Goal: Transaction & Acquisition: Purchase product/service

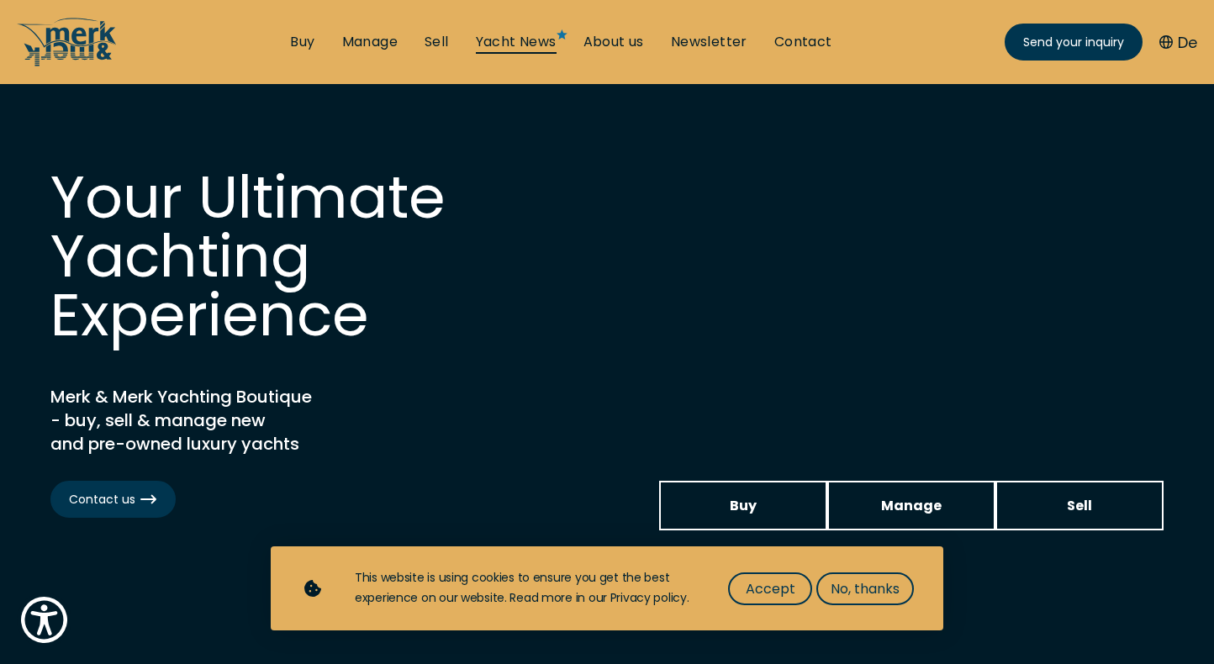
click at [532, 39] on link "Yacht News" at bounding box center [516, 42] width 81 height 18
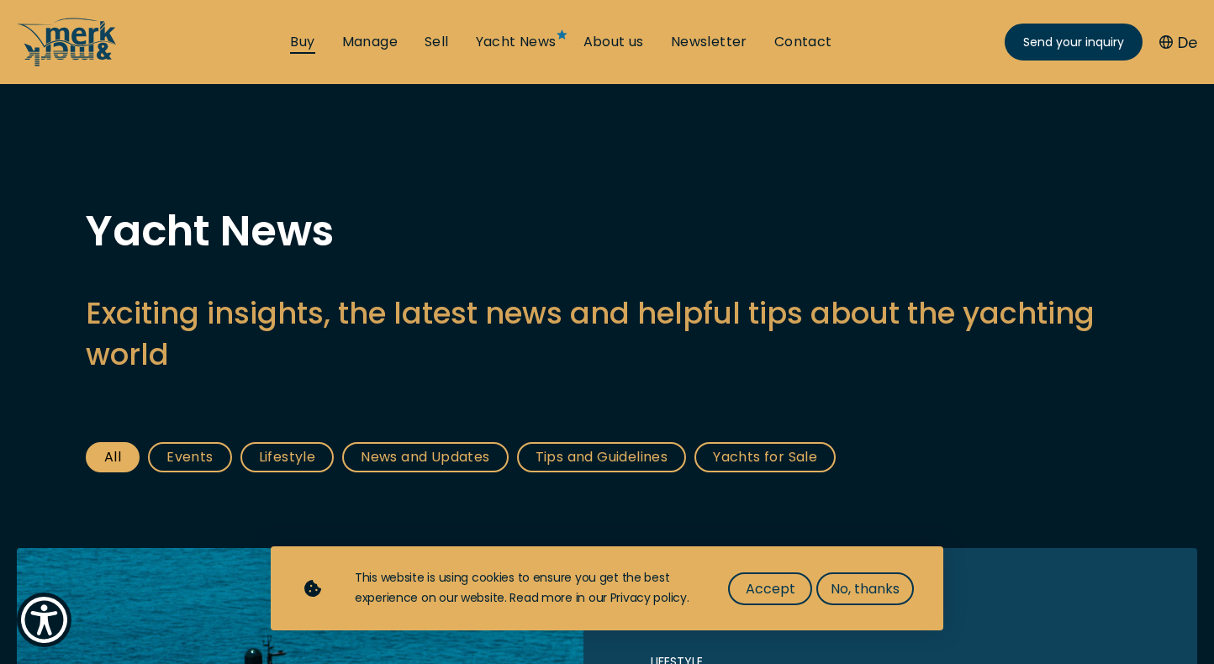
click at [298, 45] on link "Buy" at bounding box center [302, 42] width 24 height 18
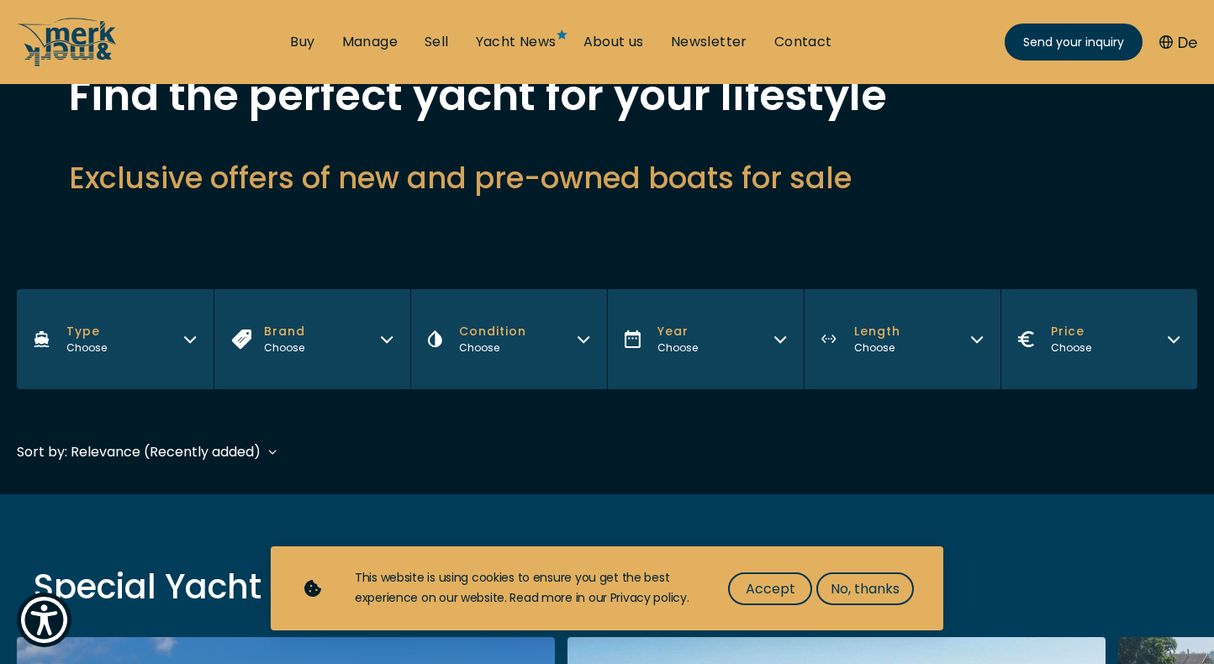
scroll to position [130, 0]
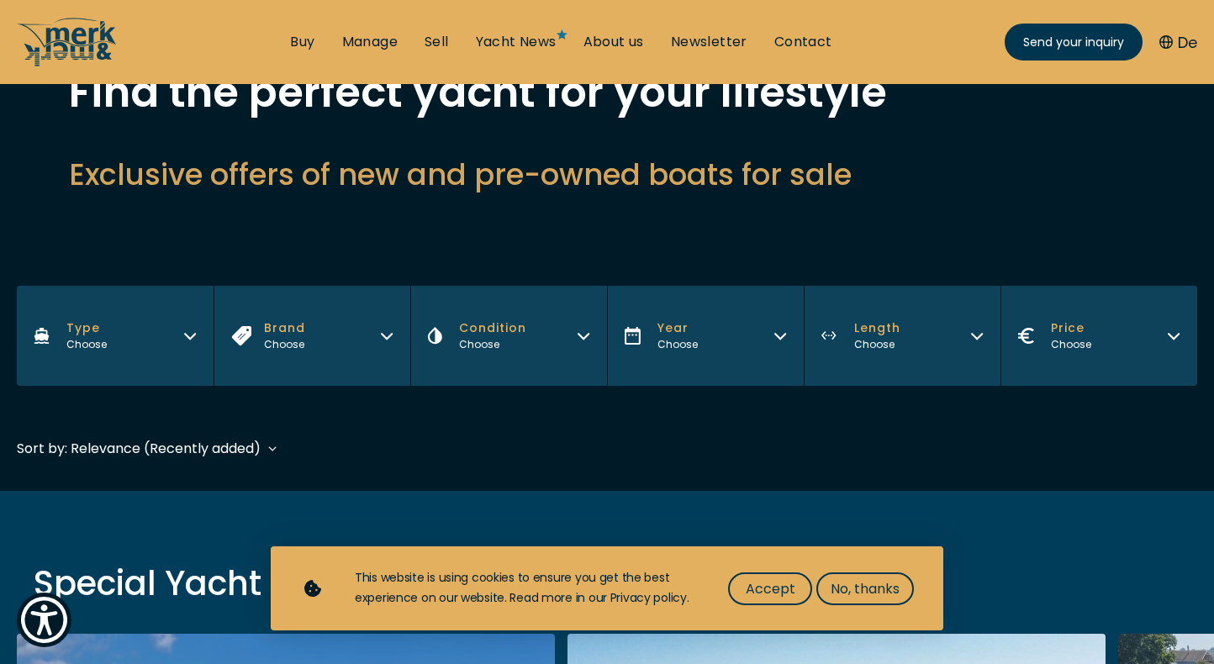
click at [388, 338] on icon "button" at bounding box center [387, 336] width 10 height 5
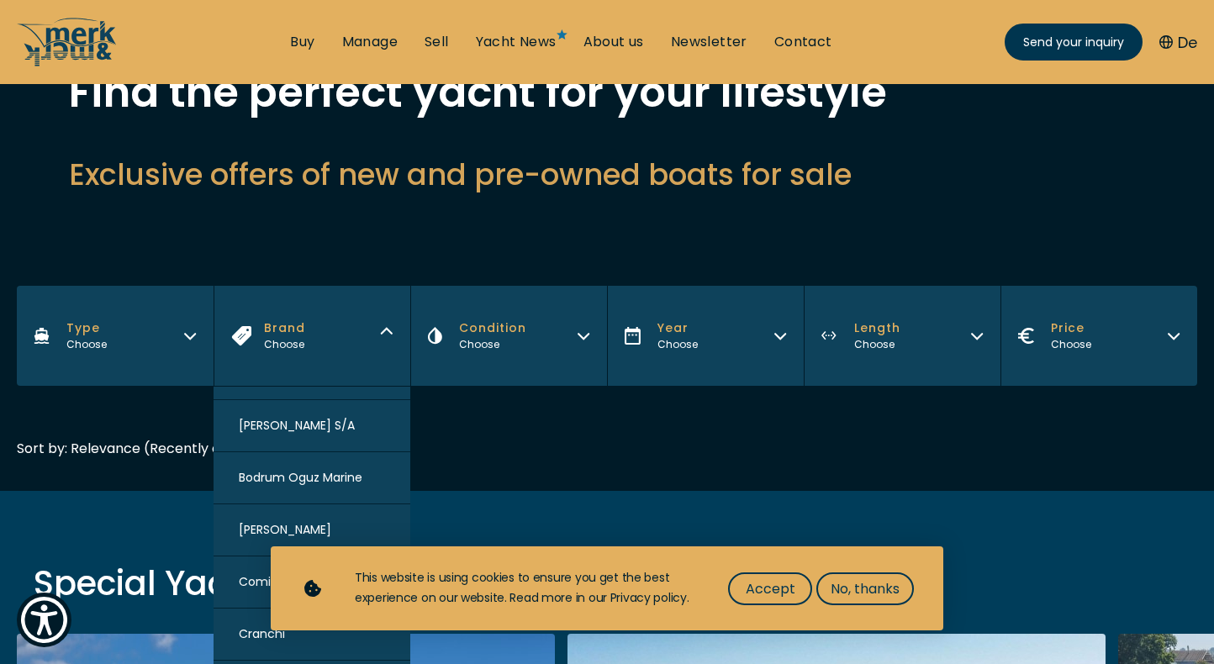
scroll to position [408, 0]
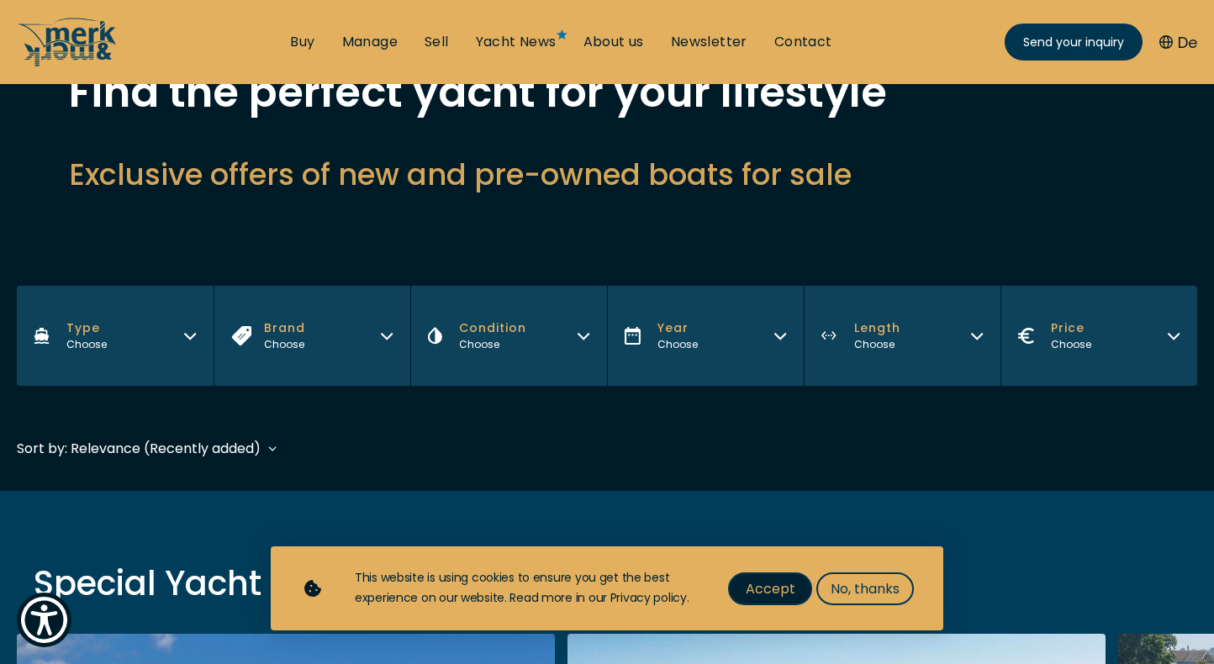
click at [769, 595] on span "Accept" at bounding box center [771, 589] width 50 height 21
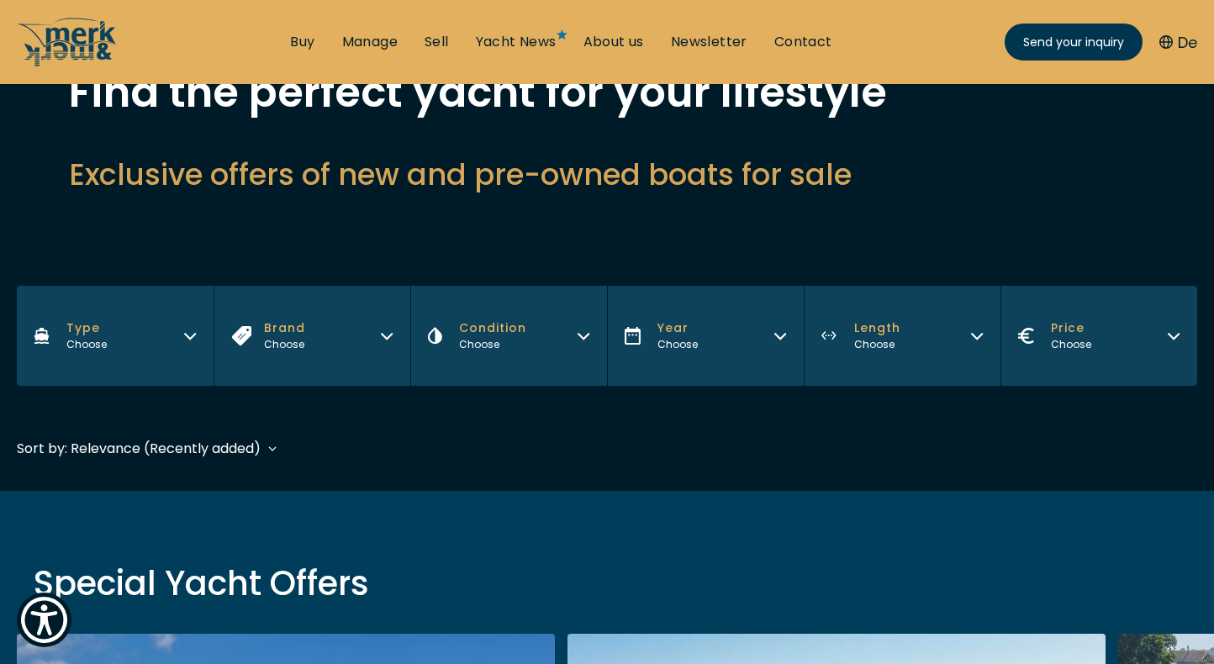
click at [386, 333] on icon "button" at bounding box center [386, 333] width 13 height 13
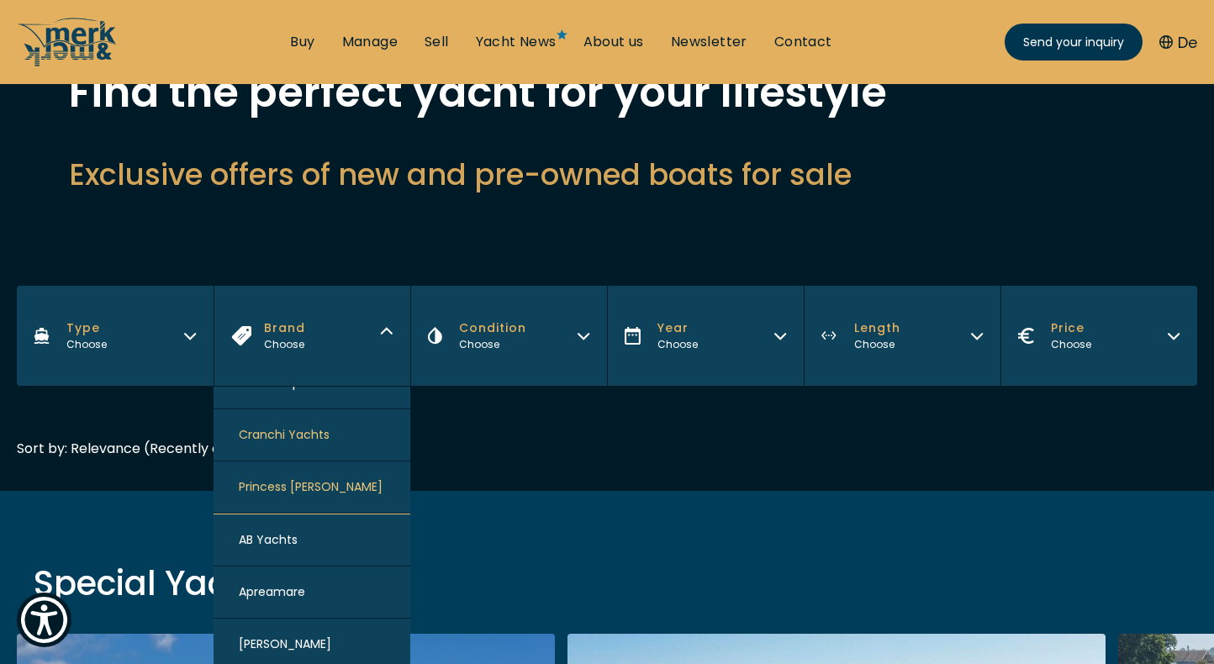
scroll to position [30, 0]
click at [330, 487] on span "Princess [PERSON_NAME]" at bounding box center [311, 487] width 144 height 18
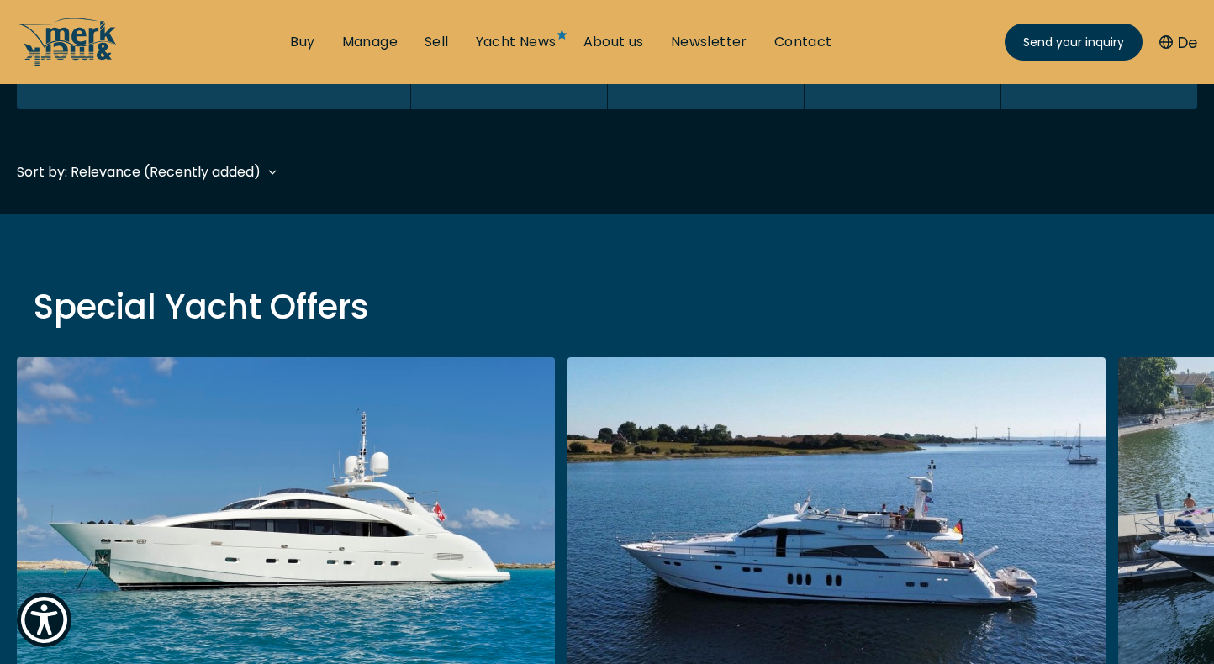
scroll to position [416, 0]
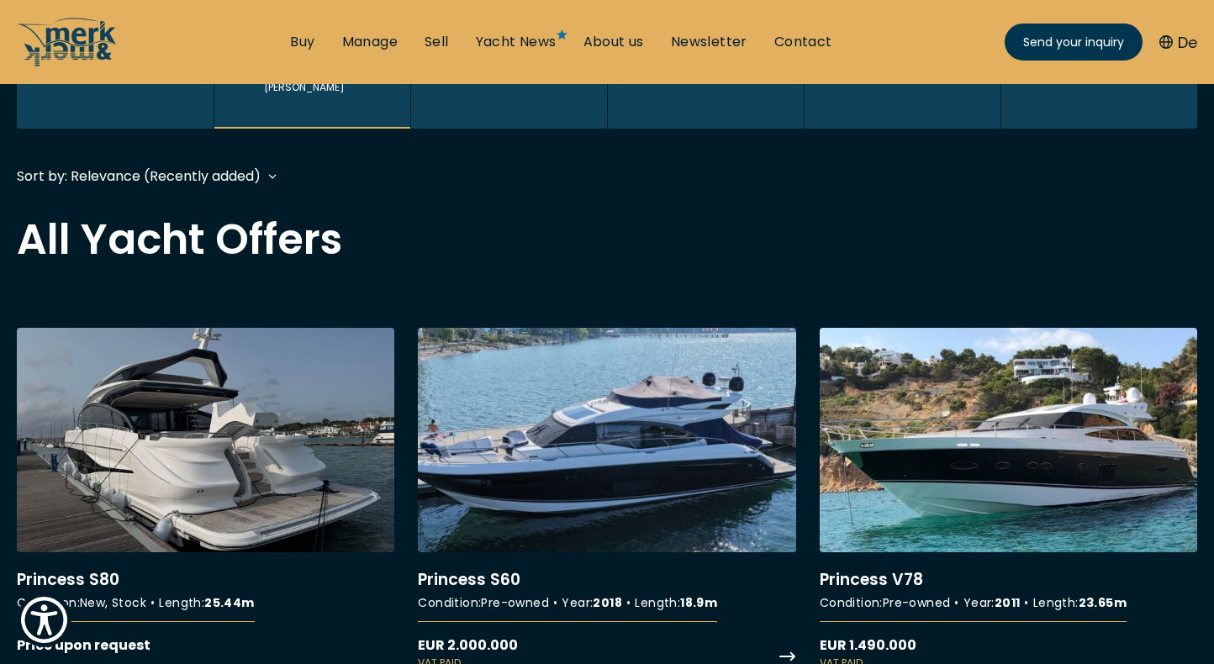
scroll to position [394, 0]
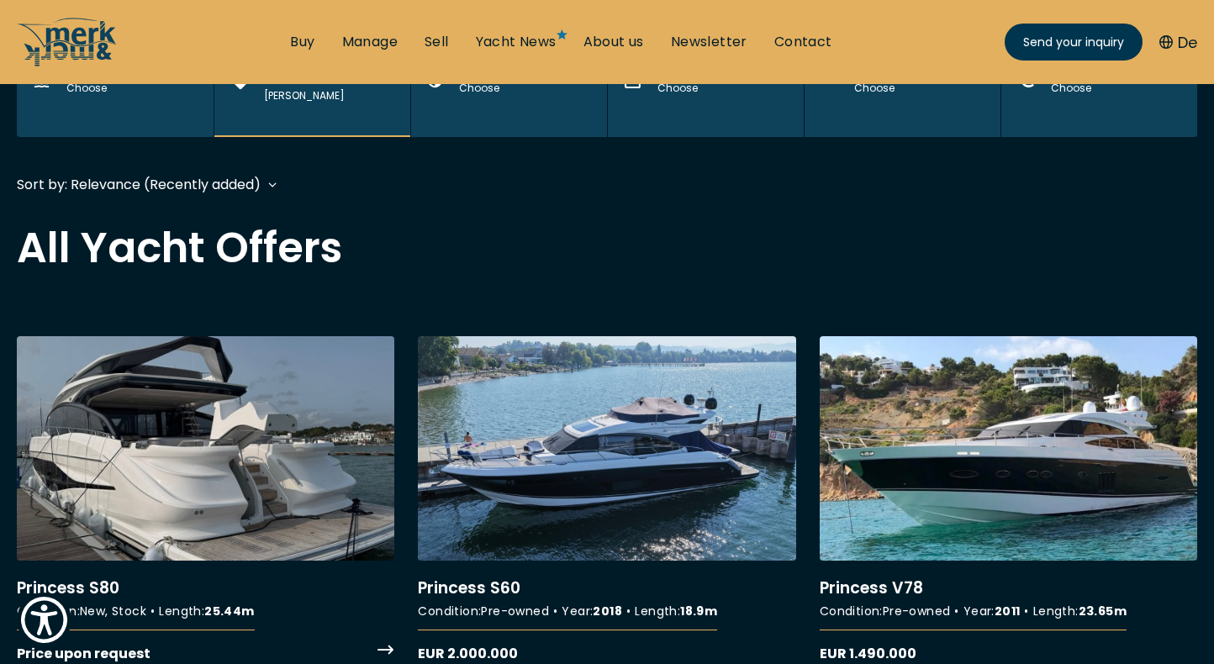
click at [170, 497] on link "More details about Princess S80" at bounding box center [206, 500] width 378 height 328
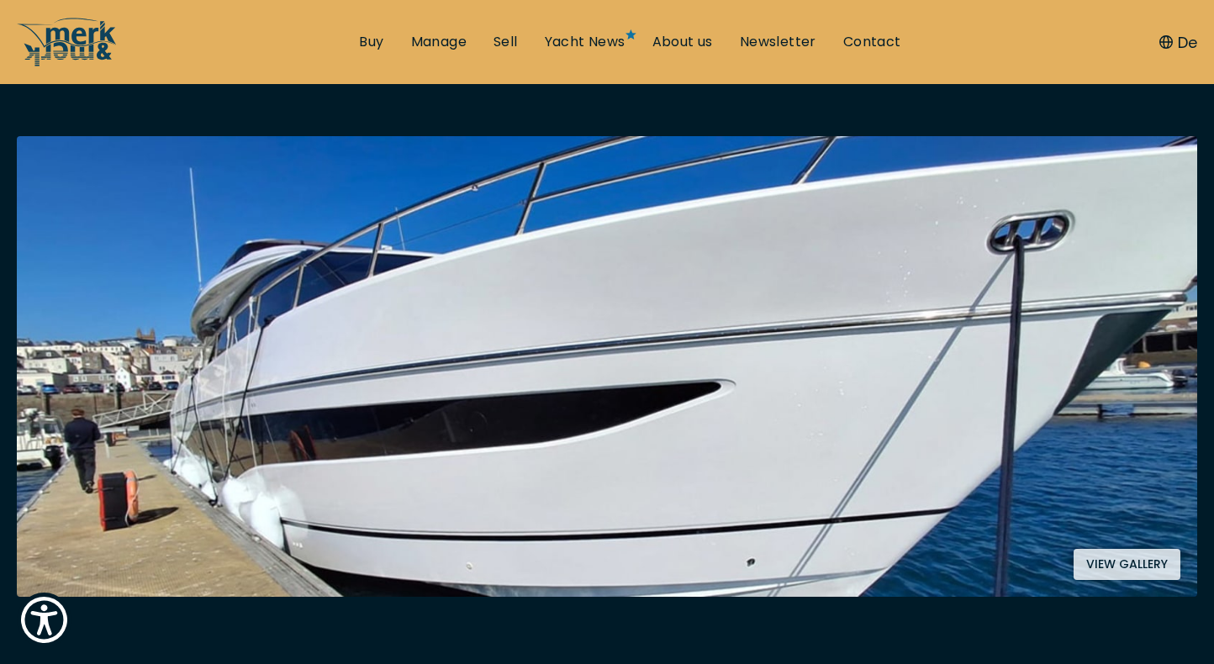
scroll to position [268, 0]
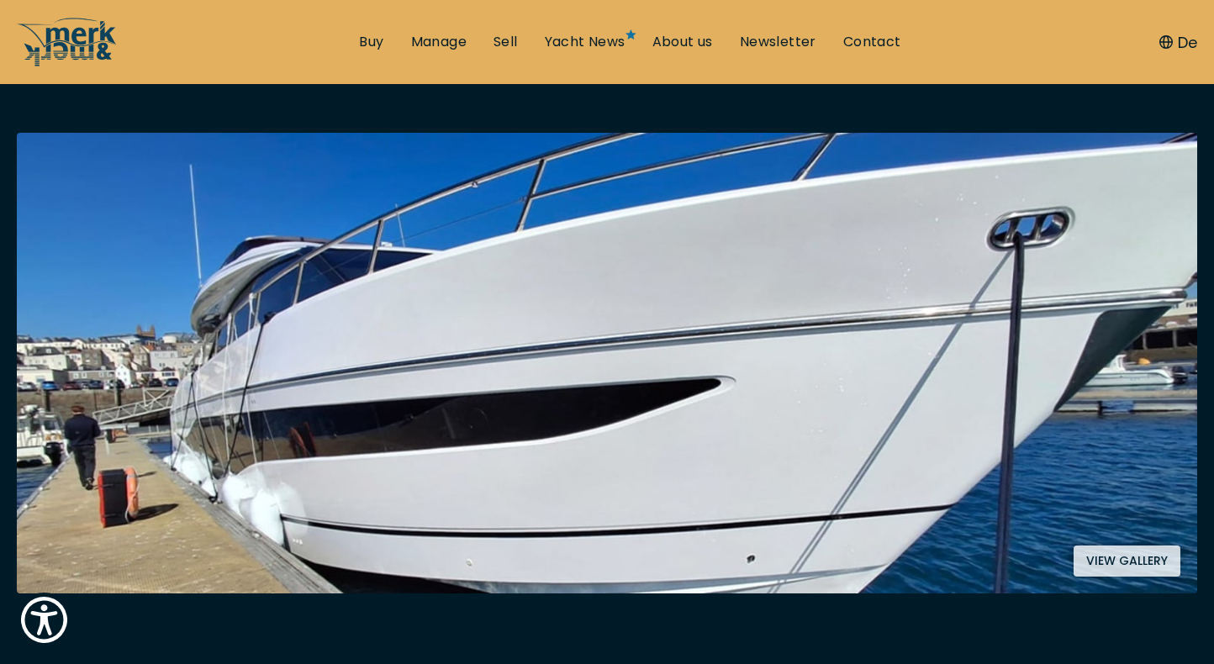
click at [1105, 561] on button "View gallery" at bounding box center [1127, 561] width 107 height 31
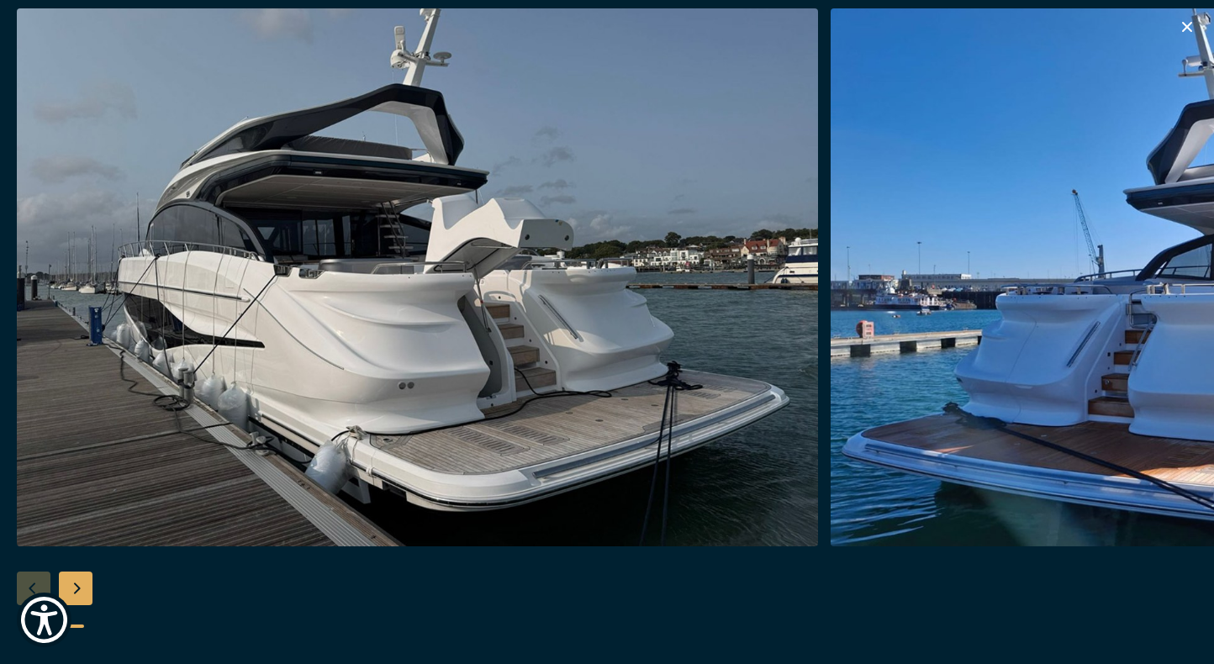
click at [1171, 304] on img "button" at bounding box center [1231, 277] width 801 height 538
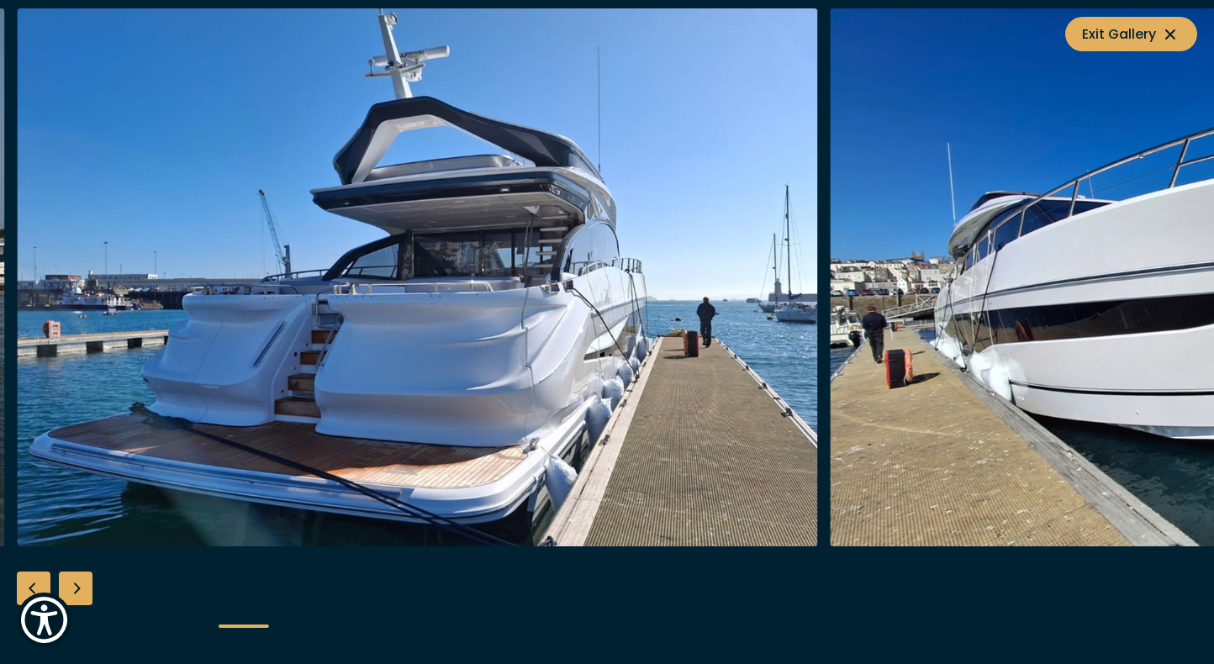
click at [1171, 304] on img "button" at bounding box center [1231, 277] width 801 height 538
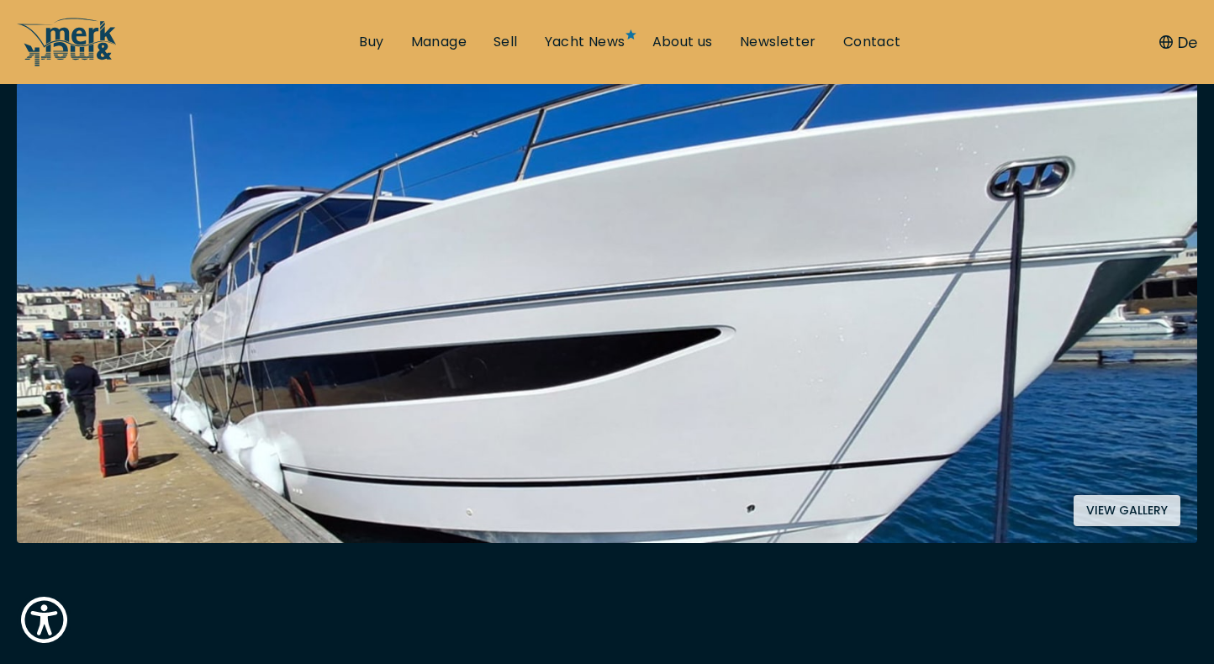
scroll to position [315, 0]
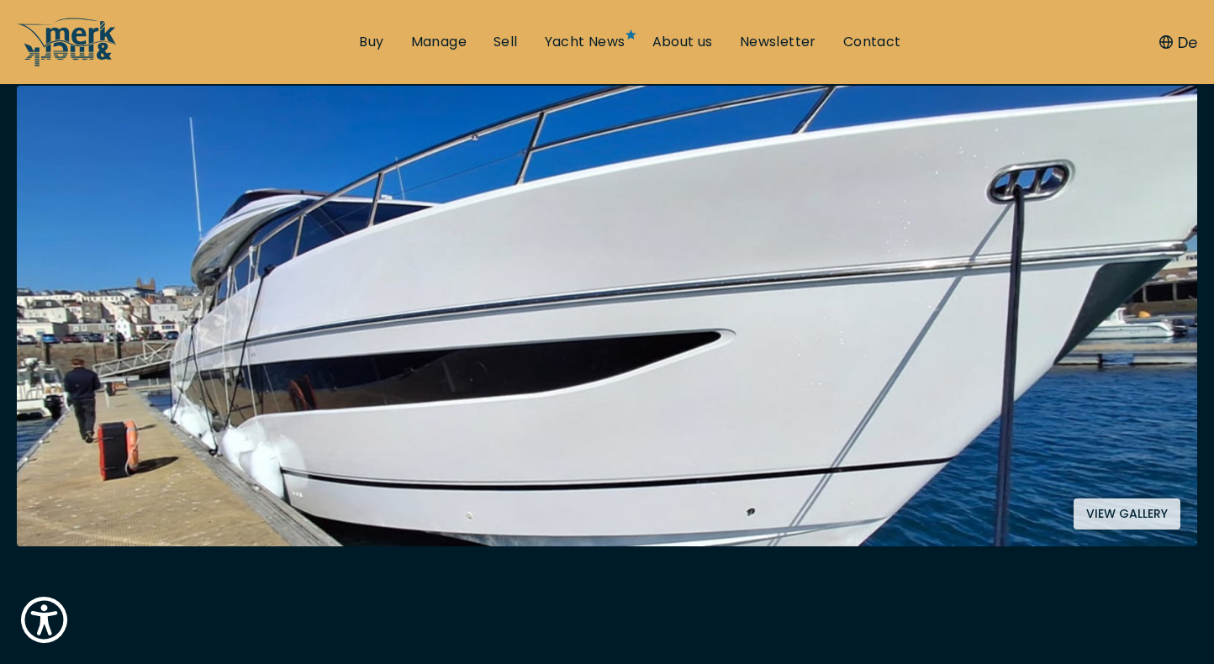
click at [1100, 507] on button "View gallery" at bounding box center [1127, 514] width 107 height 31
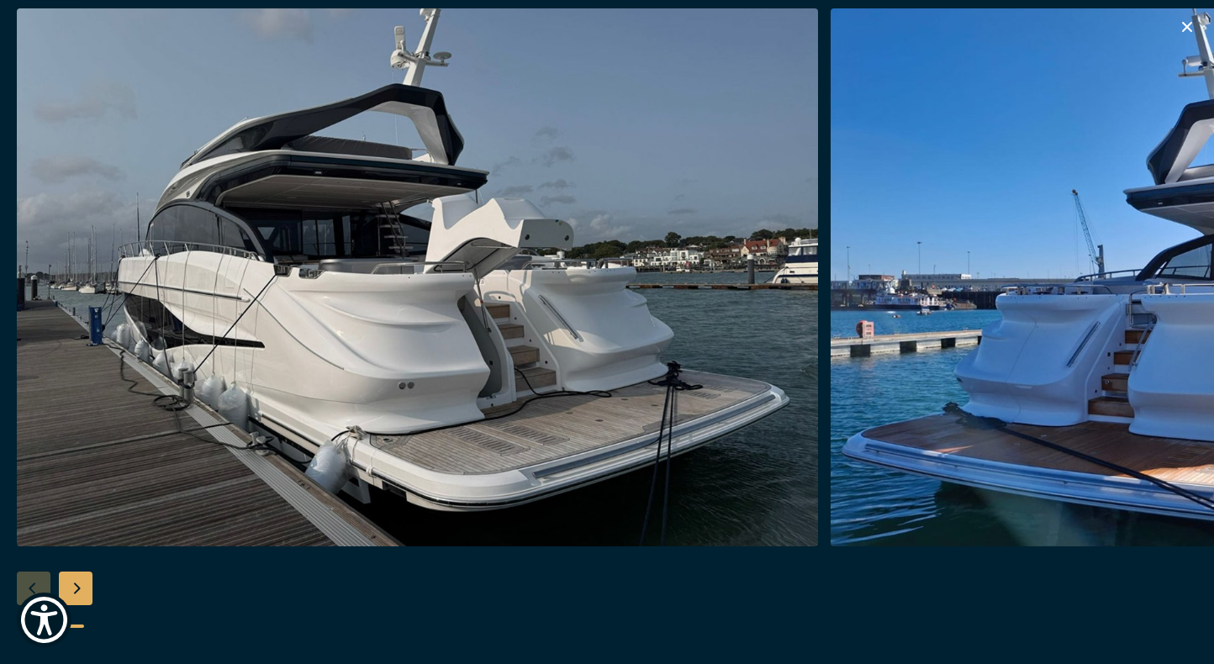
click at [1185, 276] on img "button" at bounding box center [1231, 277] width 801 height 538
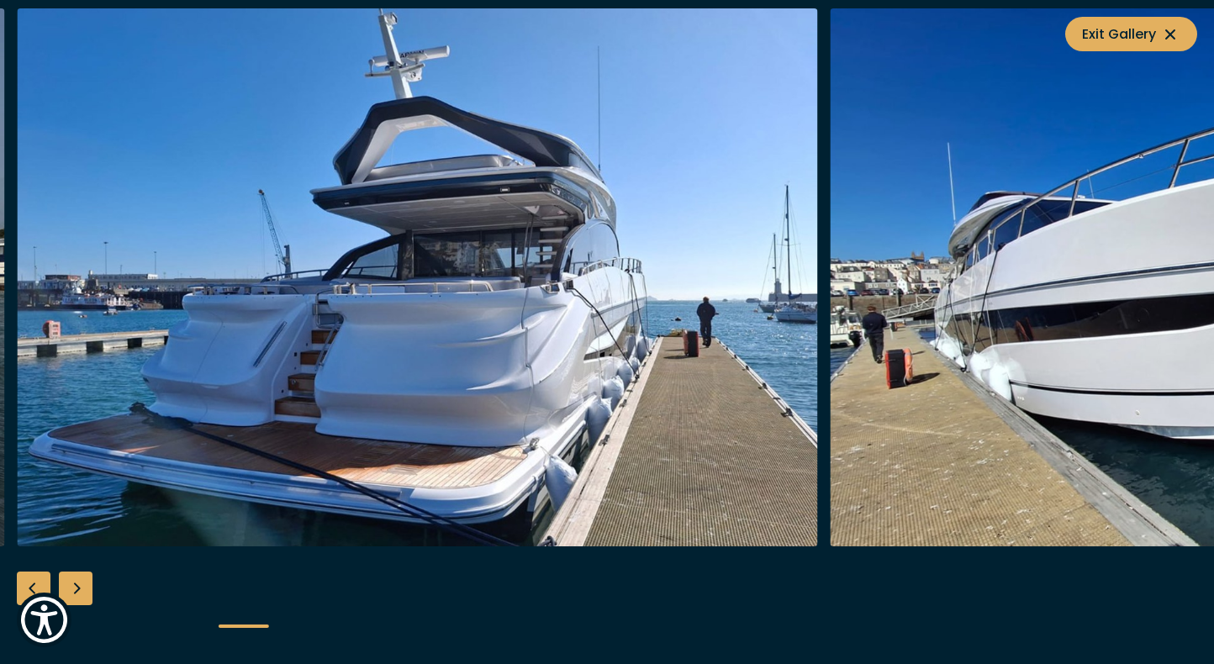
click at [1185, 276] on img "button" at bounding box center [1231, 277] width 801 height 538
click at [1185, 276] on img "Merk&Merk" at bounding box center [1231, 277] width 801 height 538
click at [76, 580] on div "Next slide" at bounding box center [76, 589] width 34 height 34
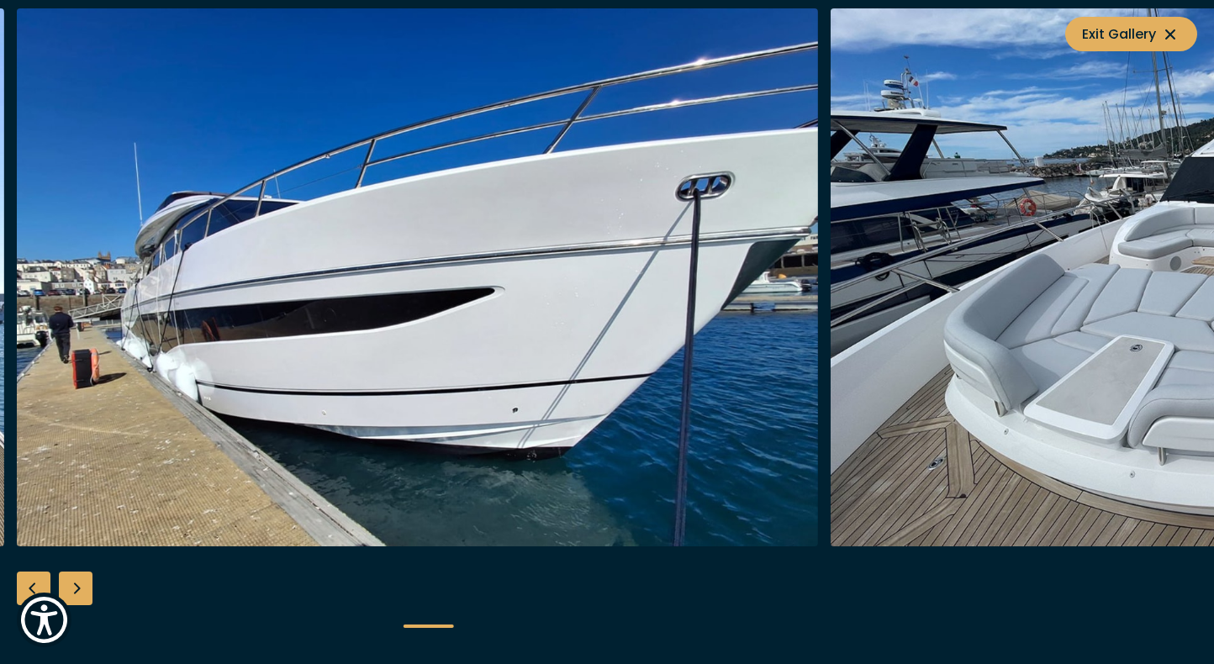
click at [76, 580] on div "Next slide" at bounding box center [76, 589] width 34 height 34
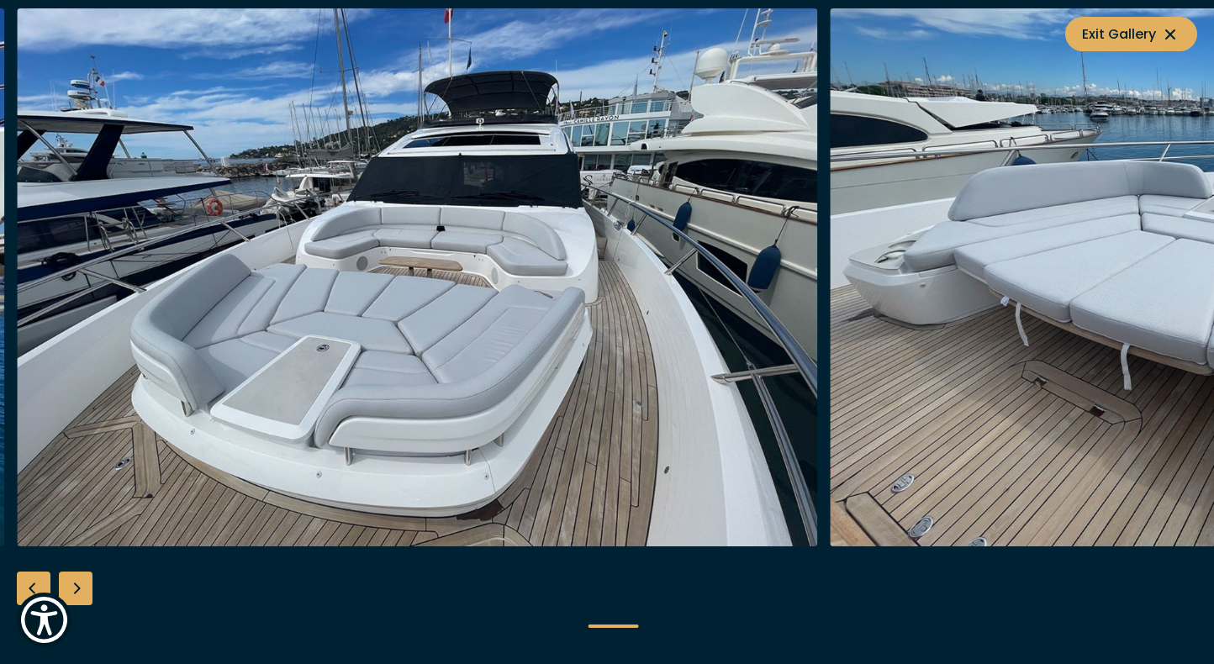
click at [76, 580] on div "Next slide" at bounding box center [76, 589] width 34 height 34
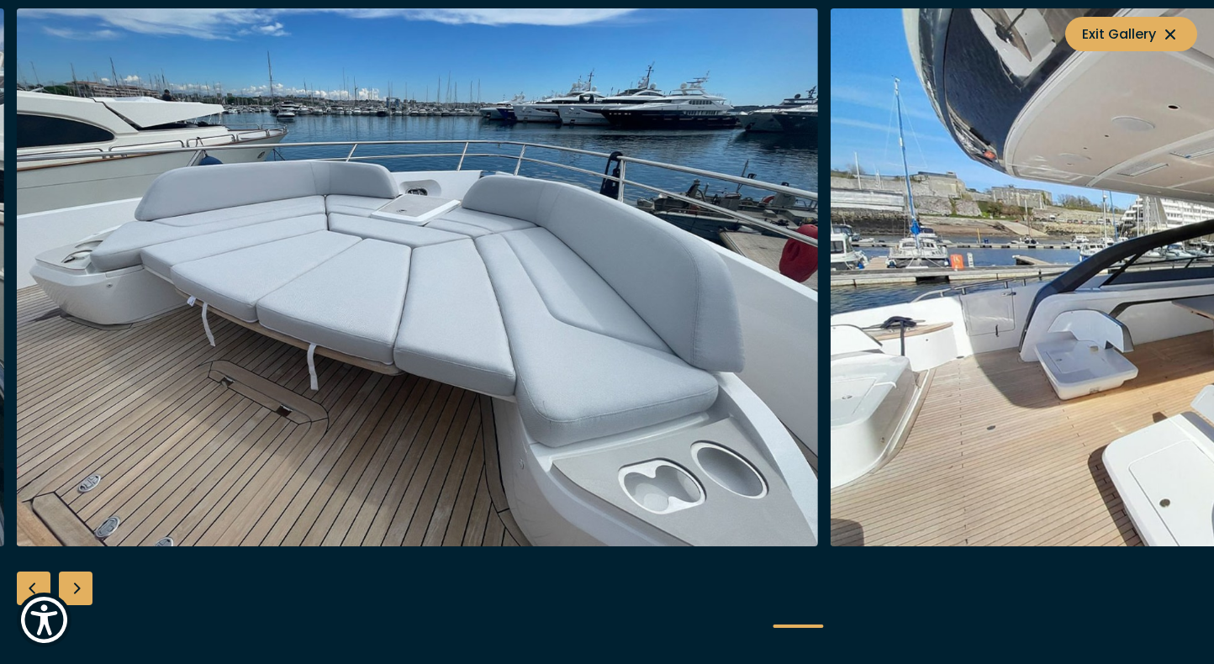
click at [80, 582] on div "Next slide" at bounding box center [76, 589] width 34 height 34
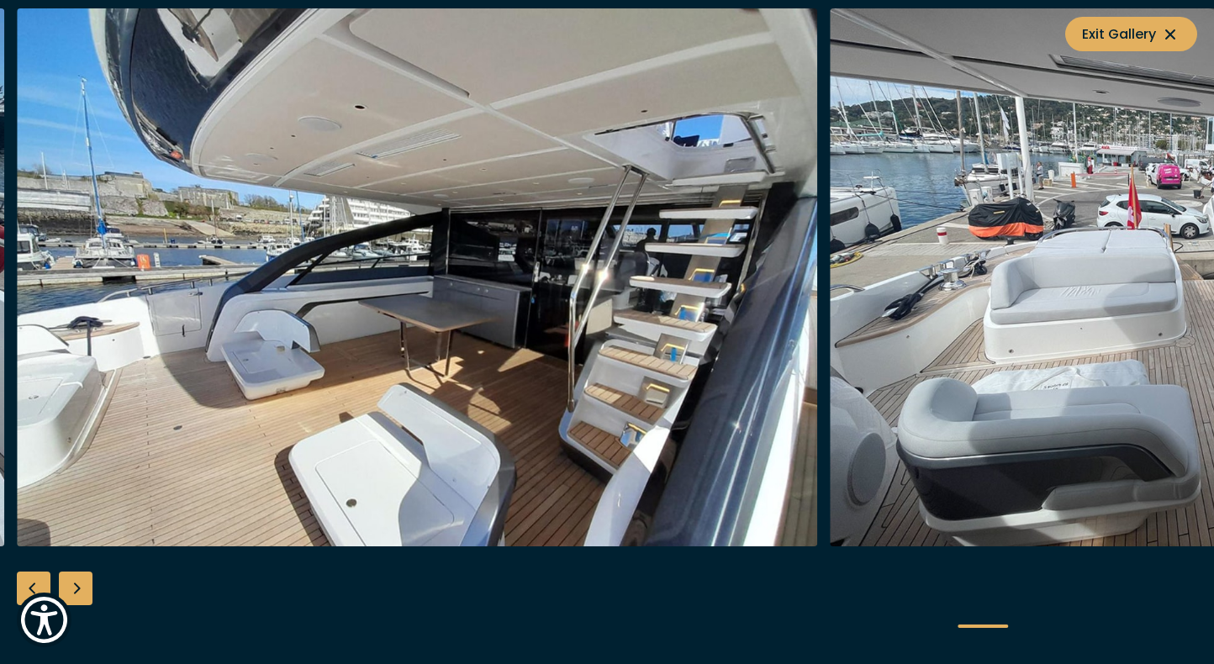
click at [33, 584] on div "Previous slide" at bounding box center [34, 589] width 34 height 34
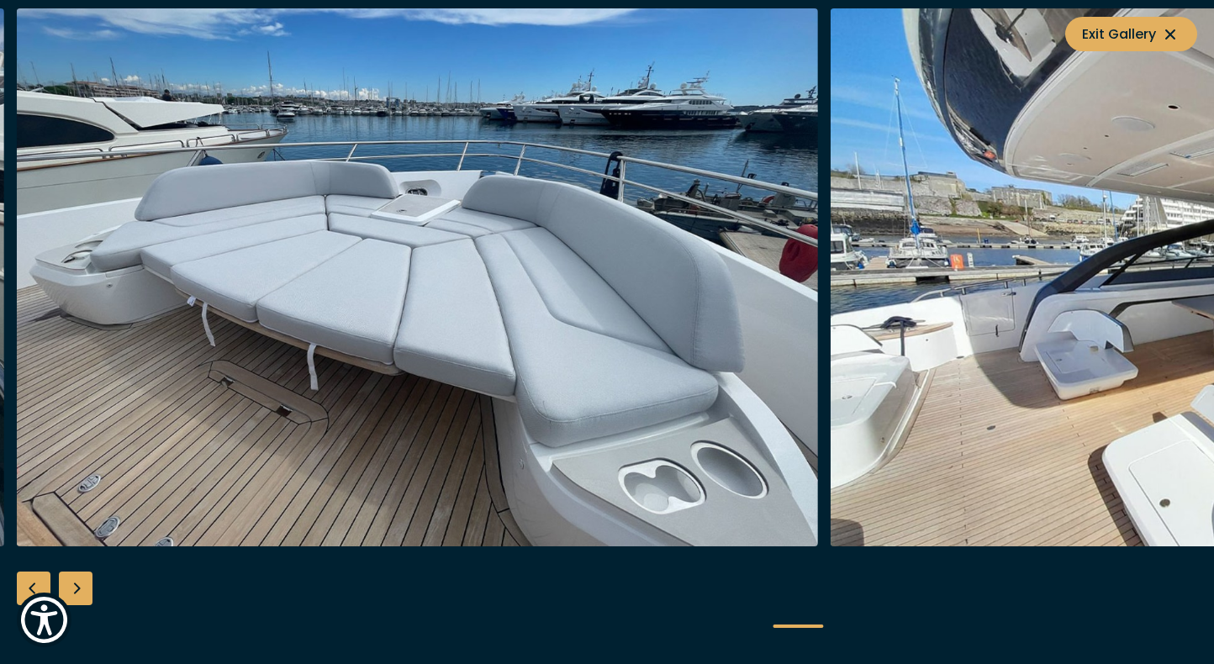
click at [79, 584] on div "Next slide" at bounding box center [76, 589] width 34 height 34
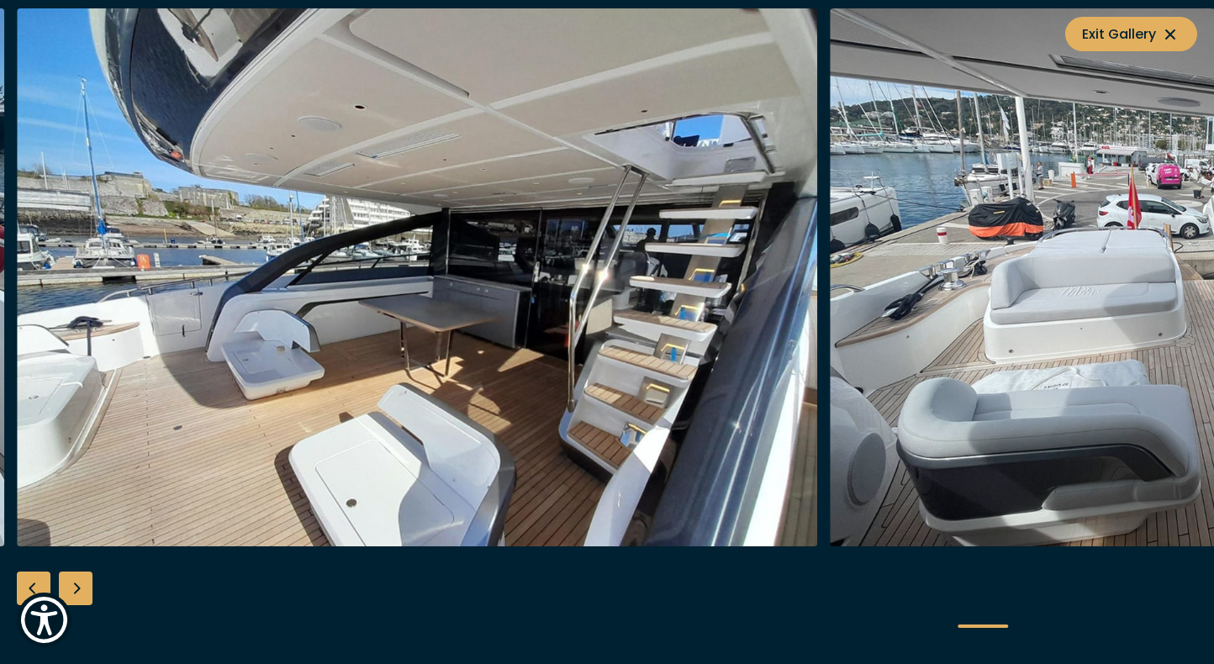
click at [79, 584] on div "Next slide" at bounding box center [76, 589] width 34 height 34
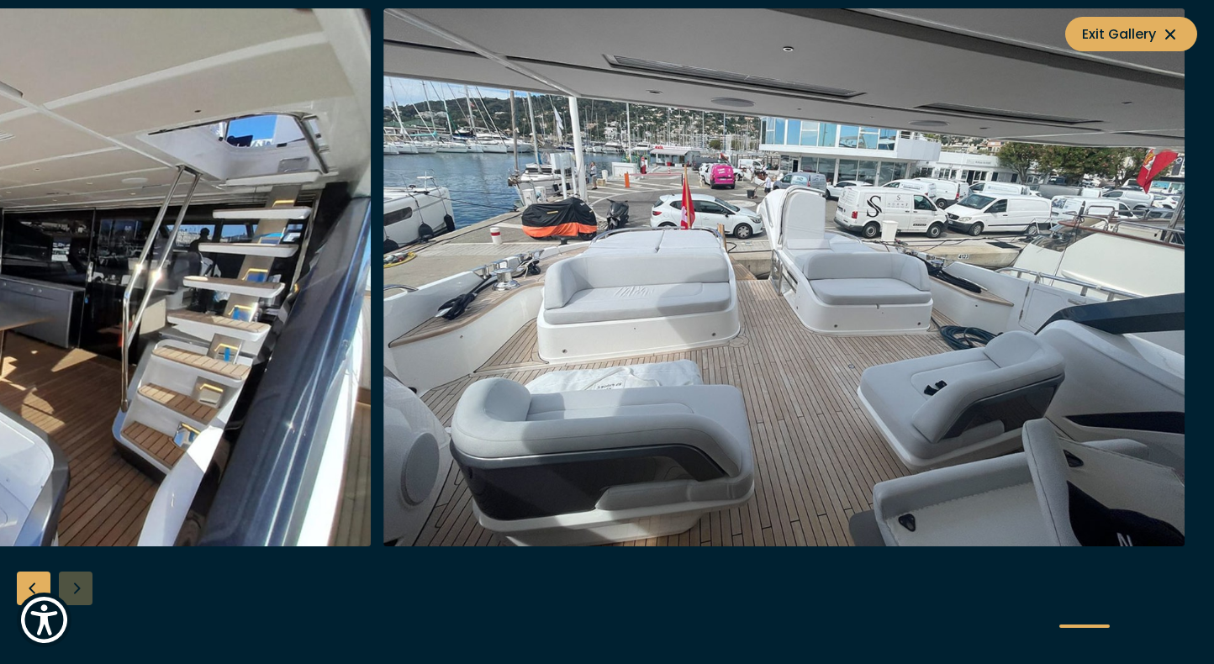
click at [79, 584] on div at bounding box center [607, 331] width 1214 height 647
click at [72, 588] on div at bounding box center [607, 331] width 1214 height 647
click at [34, 583] on div "Previous slide" at bounding box center [34, 589] width 34 height 34
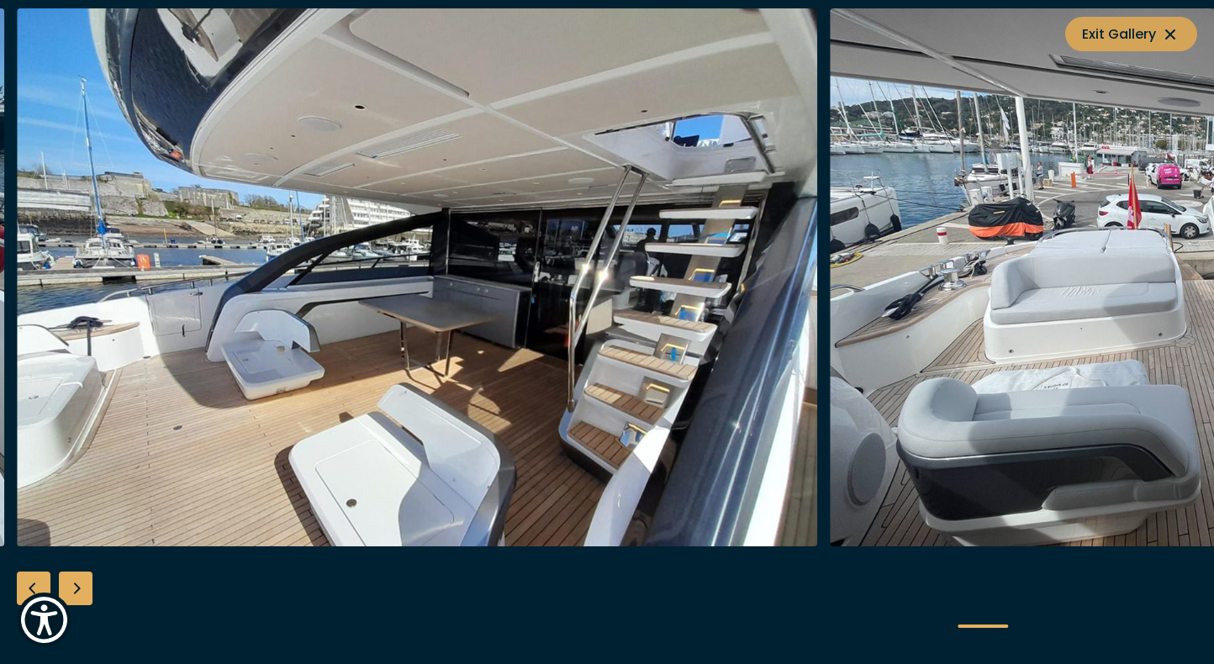
click at [1124, 34] on span "Exit Gallery" at bounding box center [1131, 34] width 98 height 21
